Goal: Submit feedback/report problem

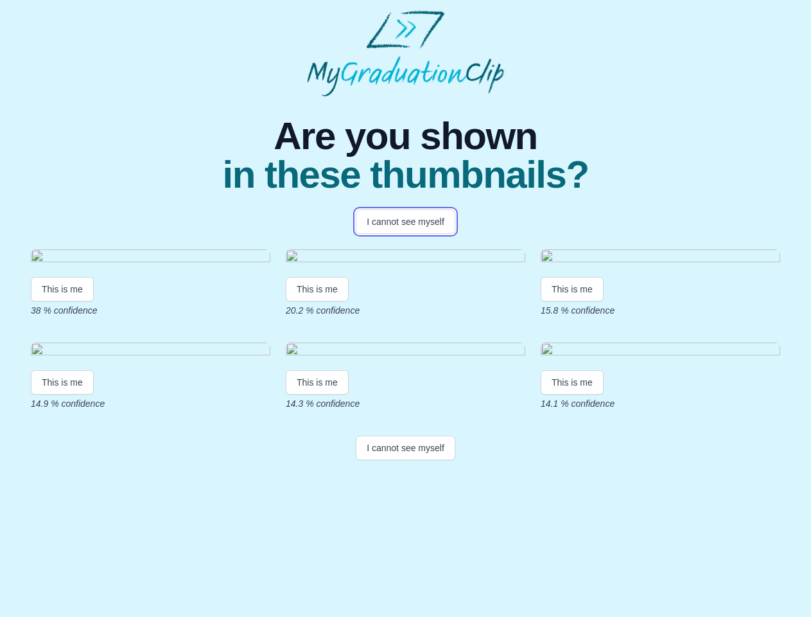
click at [405, 222] on button "I cannot see myself" at bounding box center [406, 221] width 100 height 24
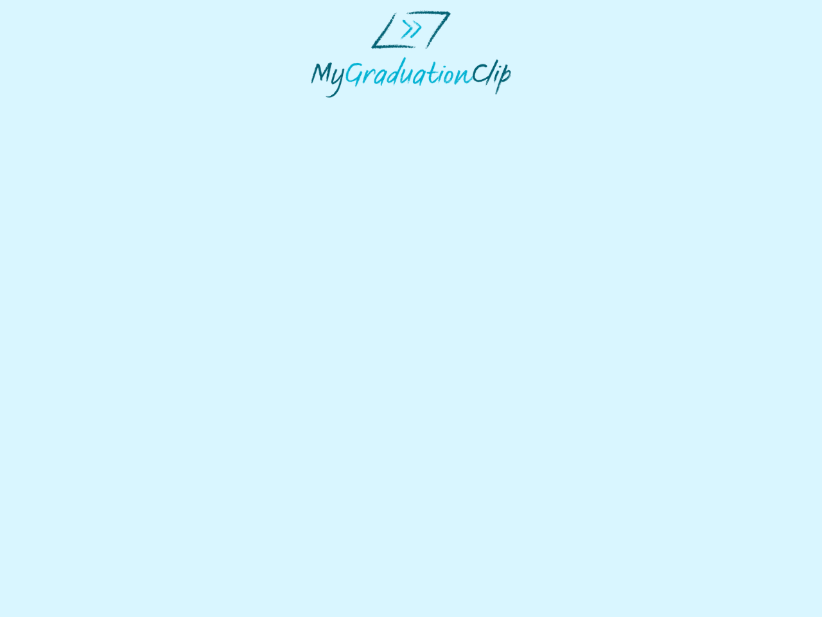
click at [62, 108] on html at bounding box center [411, 54] width 822 height 108
click at [319, 108] on html at bounding box center [411, 54] width 822 height 108
click at [576, 108] on html at bounding box center [411, 54] width 822 height 108
click at [62, 108] on html at bounding box center [411, 54] width 822 height 108
click at [319, 108] on html at bounding box center [411, 54] width 822 height 108
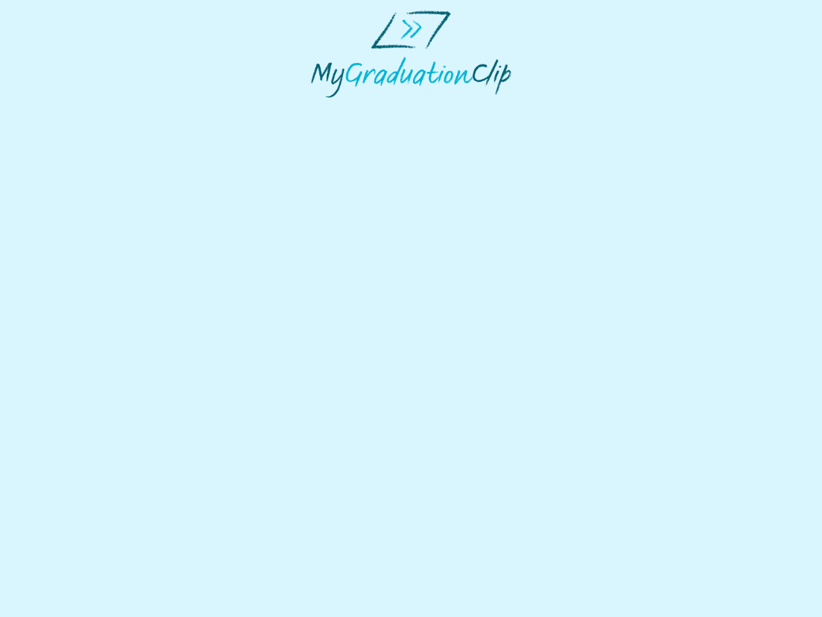
click at [576, 108] on html at bounding box center [411, 54] width 822 height 108
